Goal: Find specific page/section: Find specific page/section

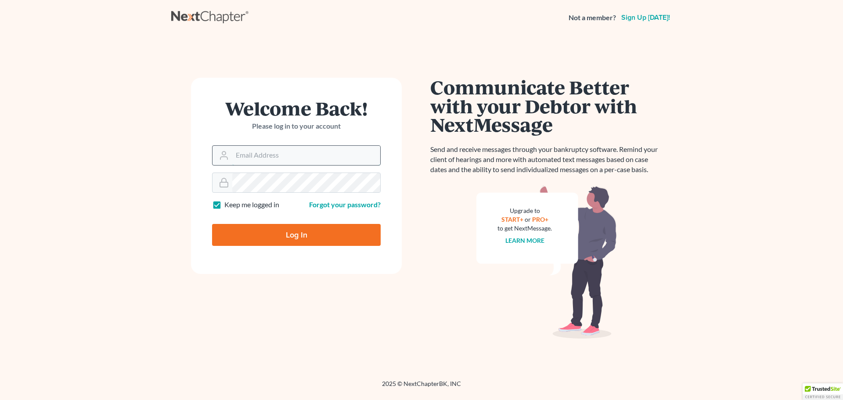
click at [313, 156] on input "Email Address" at bounding box center [306, 155] width 148 height 19
click at [315, 153] on input "Email Address" at bounding box center [306, 155] width 148 height 19
type input "[EMAIL_ADDRESS][DOMAIN_NAME]"
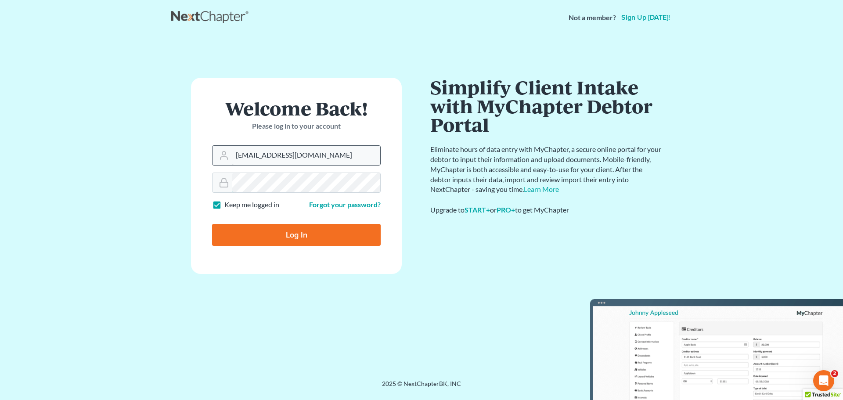
click at [212, 224] on input "Log In" at bounding box center [296, 235] width 169 height 22
type input "Thinking..."
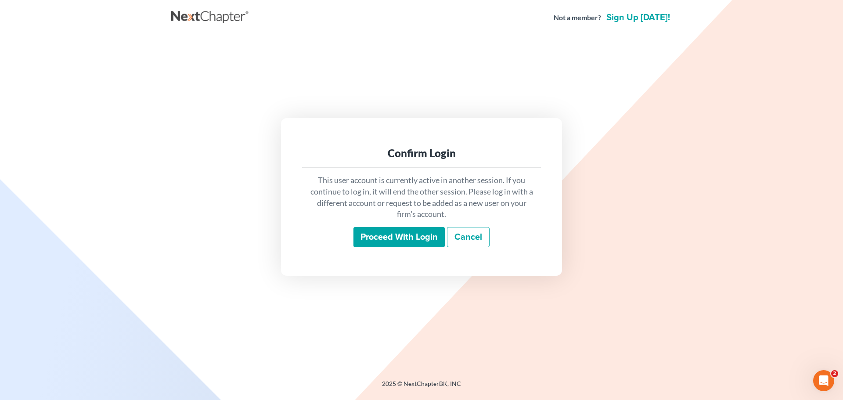
click at [408, 231] on input "Proceed with login" at bounding box center [399, 237] width 91 height 20
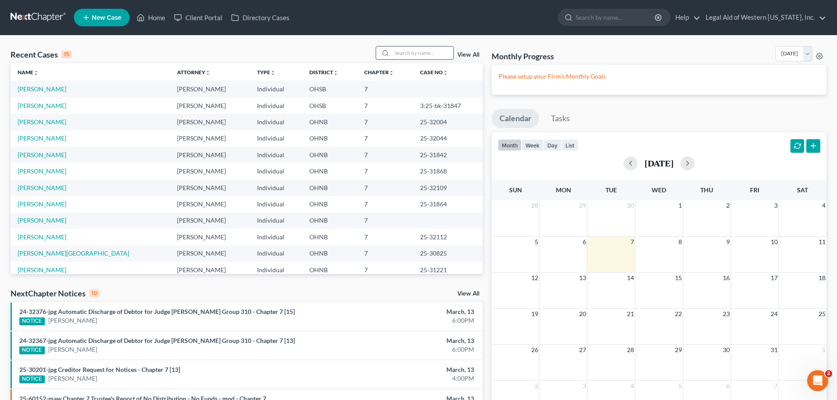
click at [421, 56] on input "search" at bounding box center [422, 53] width 61 height 13
type input "rutledge"
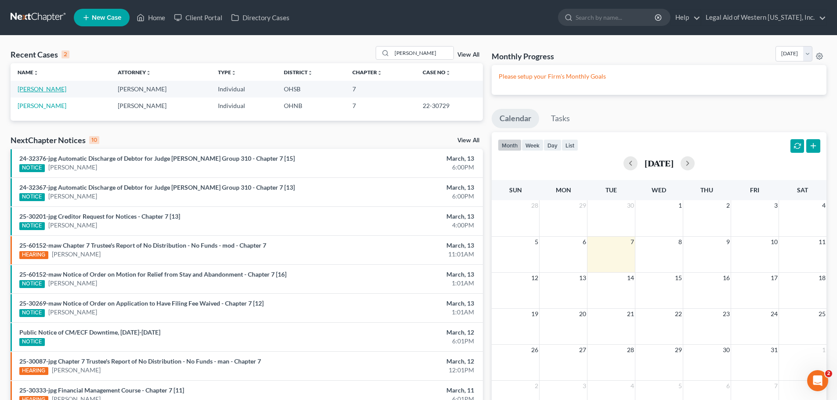
click at [50, 89] on link "Rutledge, Joseph" at bounding box center [42, 88] width 49 height 7
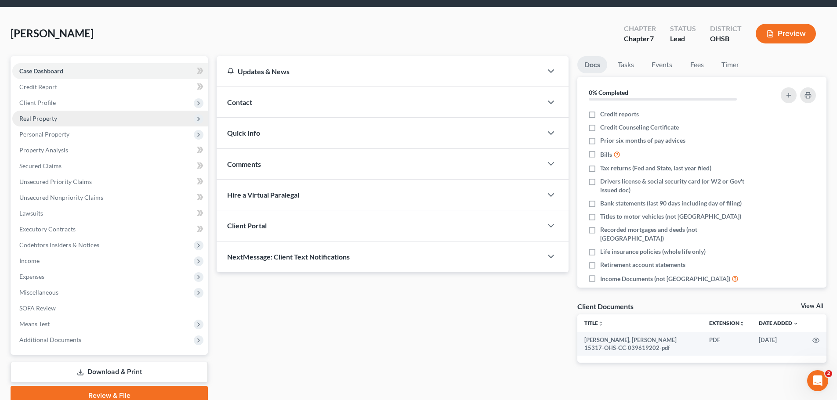
scroll to position [67, 0]
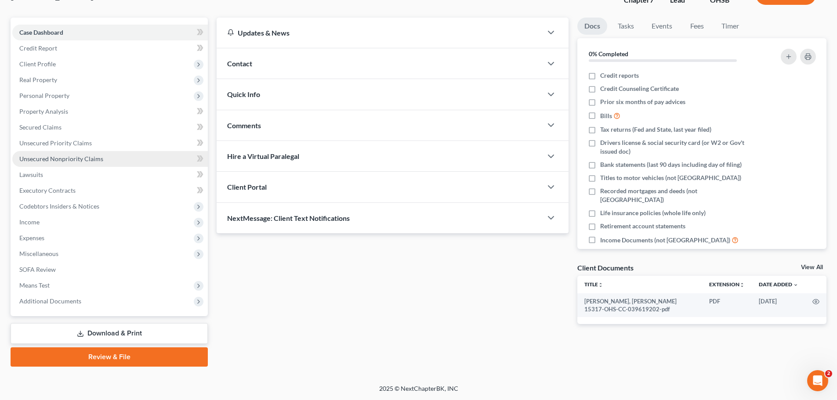
click at [98, 157] on span "Unsecured Nonpriority Claims" at bounding box center [61, 158] width 84 height 7
